Goal: Task Accomplishment & Management: Manage account settings

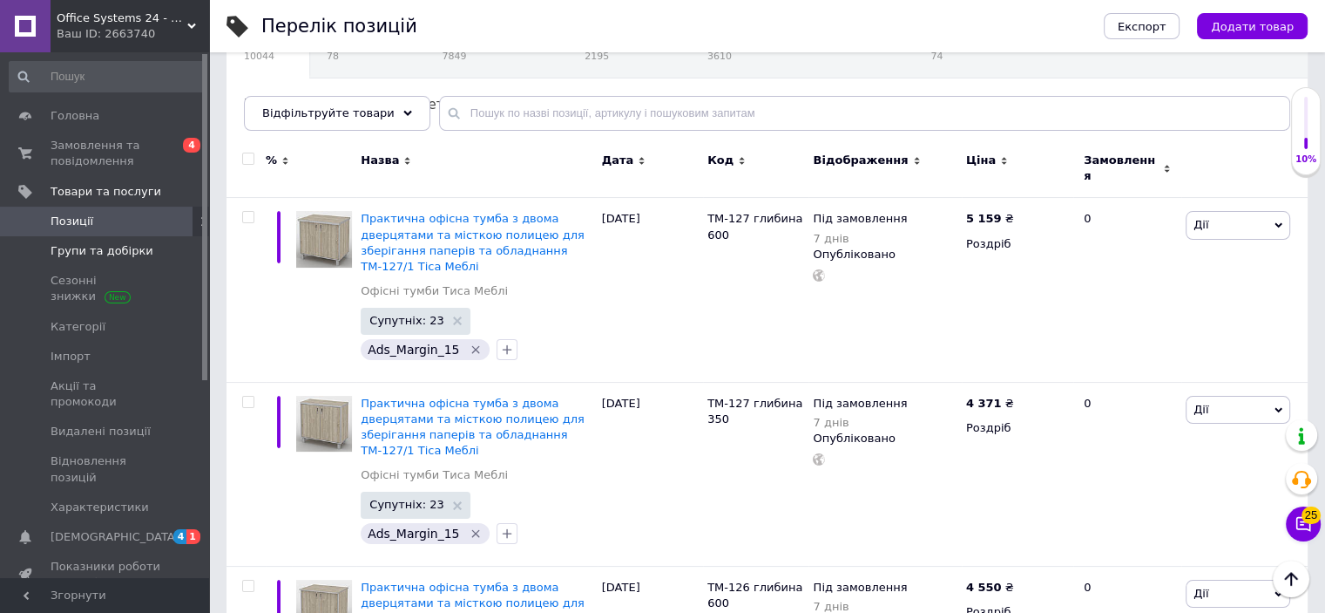
scroll to position [174, 0]
click at [113, 529] on span "[DEMOGRAPHIC_DATA]" at bounding box center [106, 537] width 111 height 16
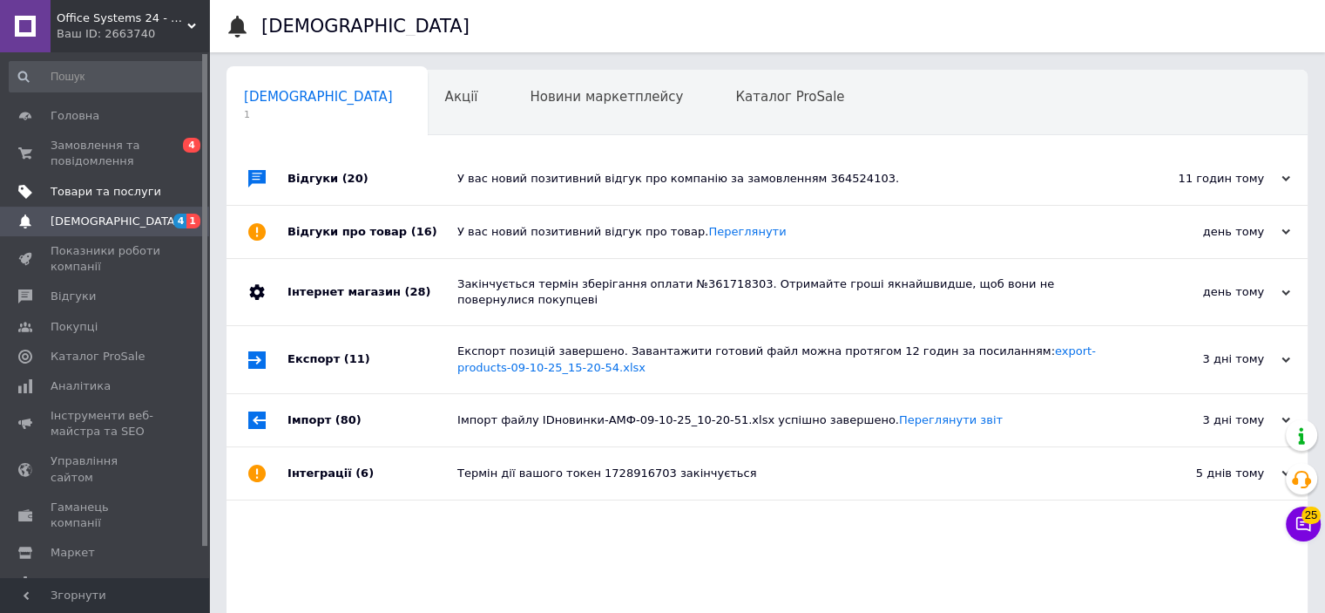
click at [94, 193] on span "Товари та послуги" at bounding box center [106, 192] width 111 height 16
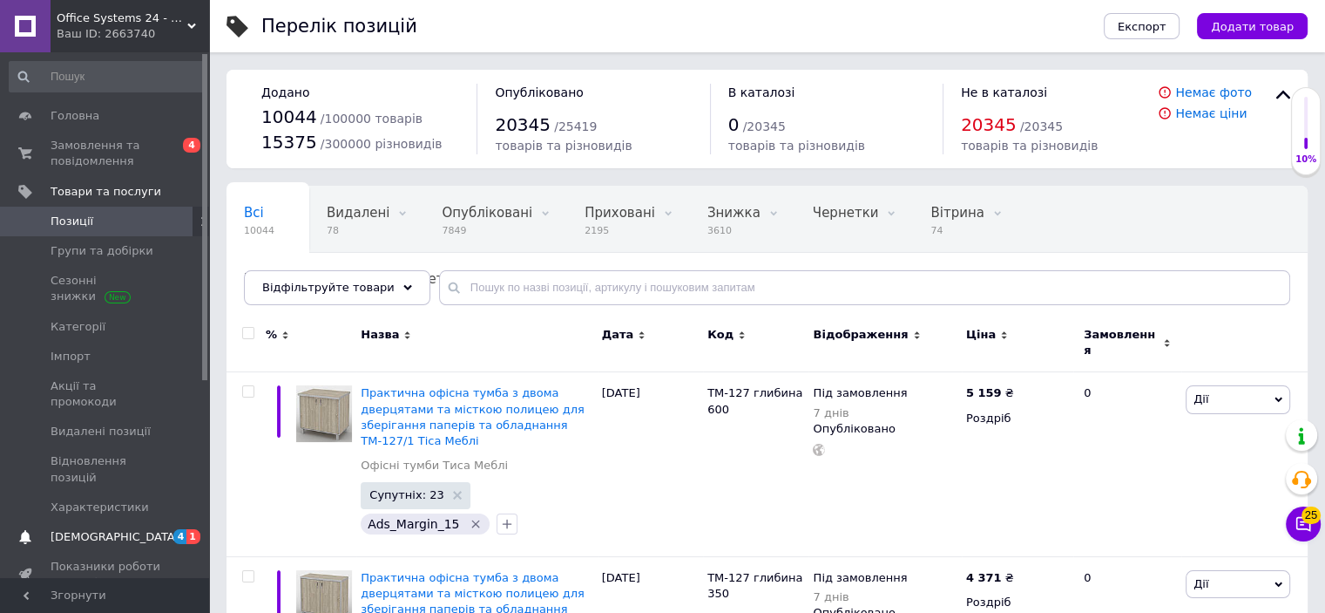
click at [100, 529] on span "[DEMOGRAPHIC_DATA]" at bounding box center [115, 537] width 129 height 16
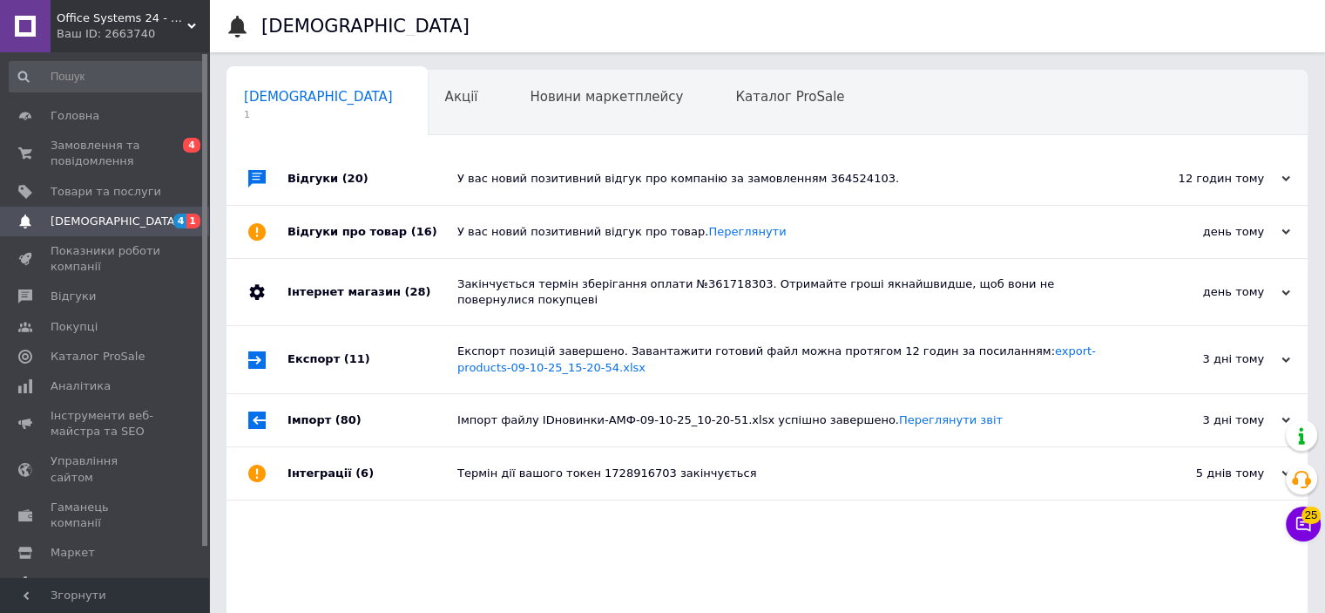
click at [593, 178] on div "У вас новий позитивний відгук про компанію за замовленням 364524103." at bounding box center [786, 179] width 659 height 16
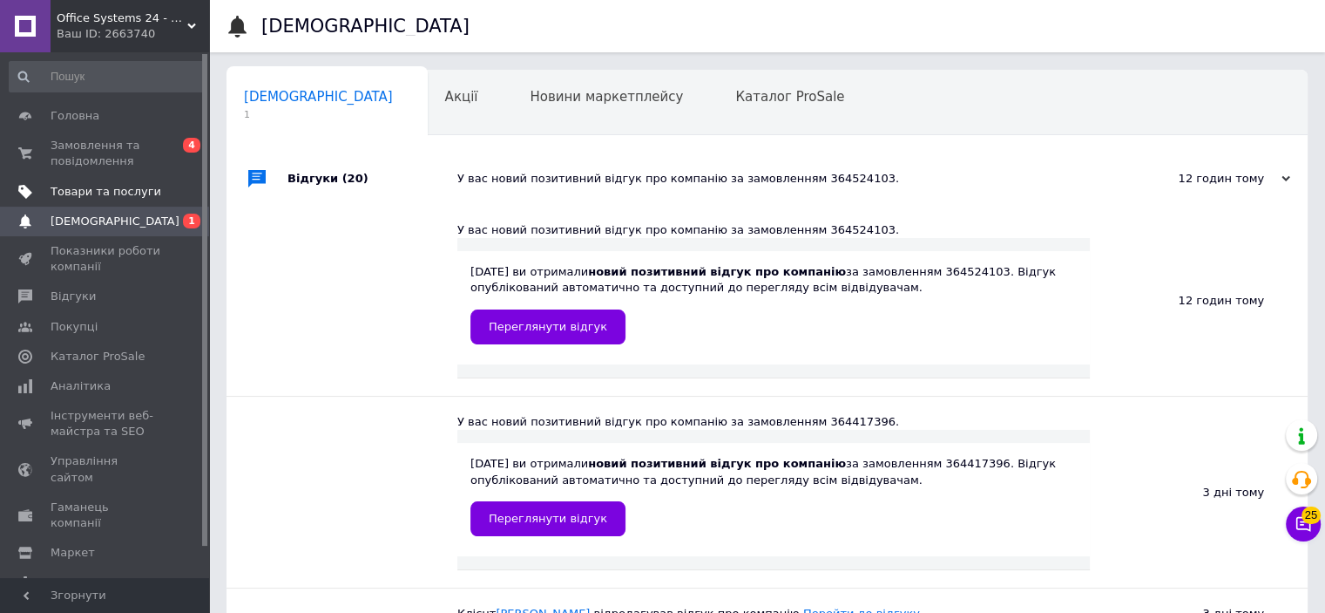
click at [122, 187] on span "Товари та послуги" at bounding box center [106, 192] width 111 height 16
